Goal: Transaction & Acquisition: Purchase product/service

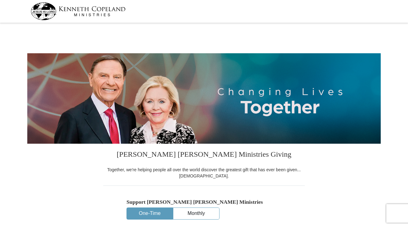
select select "CO"
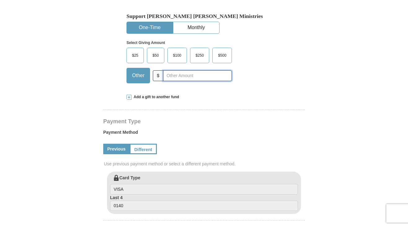
click at [176, 76] on input "text" at bounding box center [197, 75] width 69 height 11
click at [129, 98] on span at bounding box center [128, 97] width 5 height 5
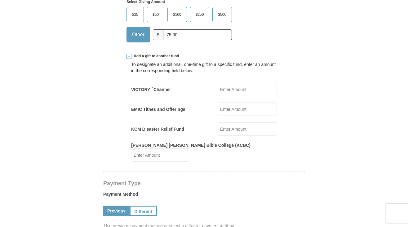
scroll to position [227, 0]
click at [184, 34] on input "75.00" at bounding box center [197, 34] width 69 height 11
type input "7"
click at [130, 57] on span at bounding box center [128, 56] width 5 height 5
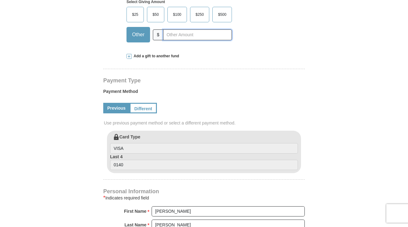
click at [193, 33] on input "text" at bounding box center [197, 34] width 69 height 11
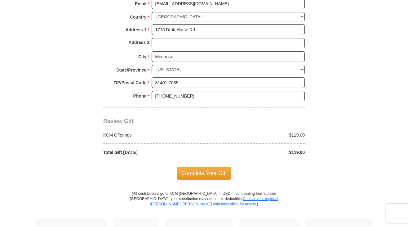
scroll to position [480, 0]
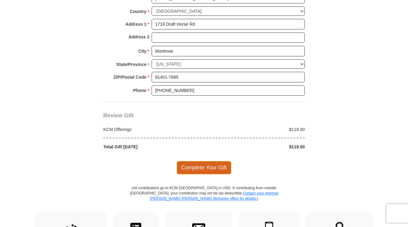
type input "119.00"
click at [206, 161] on span "Complete Your Gift" at bounding box center [204, 167] width 55 height 13
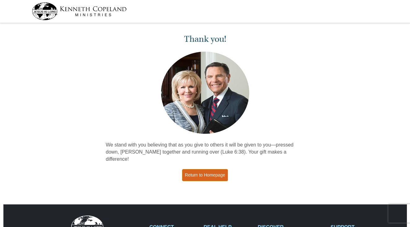
click at [207, 169] on link "Return to Homepage" at bounding box center [205, 175] width 46 height 12
